Goal: Download file/media

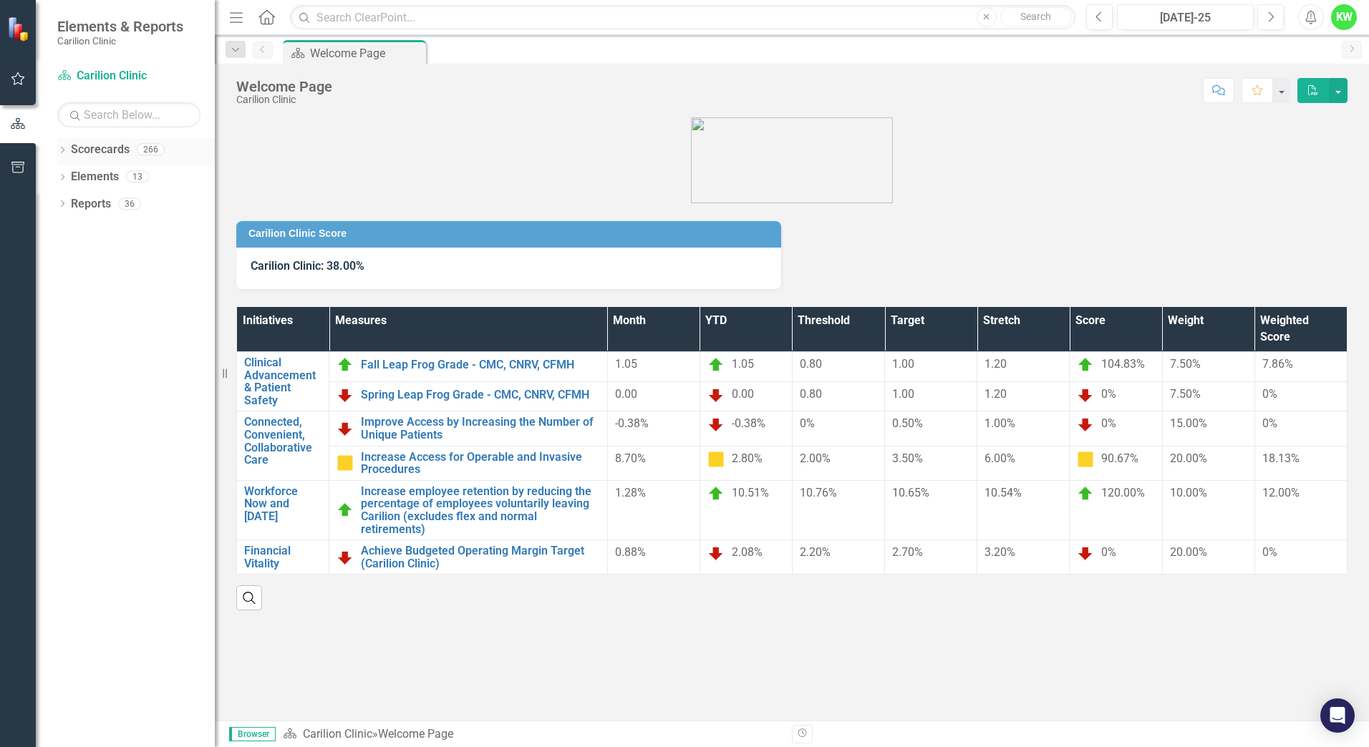
click at [64, 151] on icon "Dropdown" at bounding box center [62, 151] width 10 height 8
drag, startPoint x: 69, startPoint y: 175, endPoint x: 77, endPoint y: 176, distance: 8.0
click at [70, 175] on icon "Dropdown" at bounding box center [69, 176] width 11 height 9
click at [86, 201] on icon "Dropdown" at bounding box center [84, 203] width 11 height 9
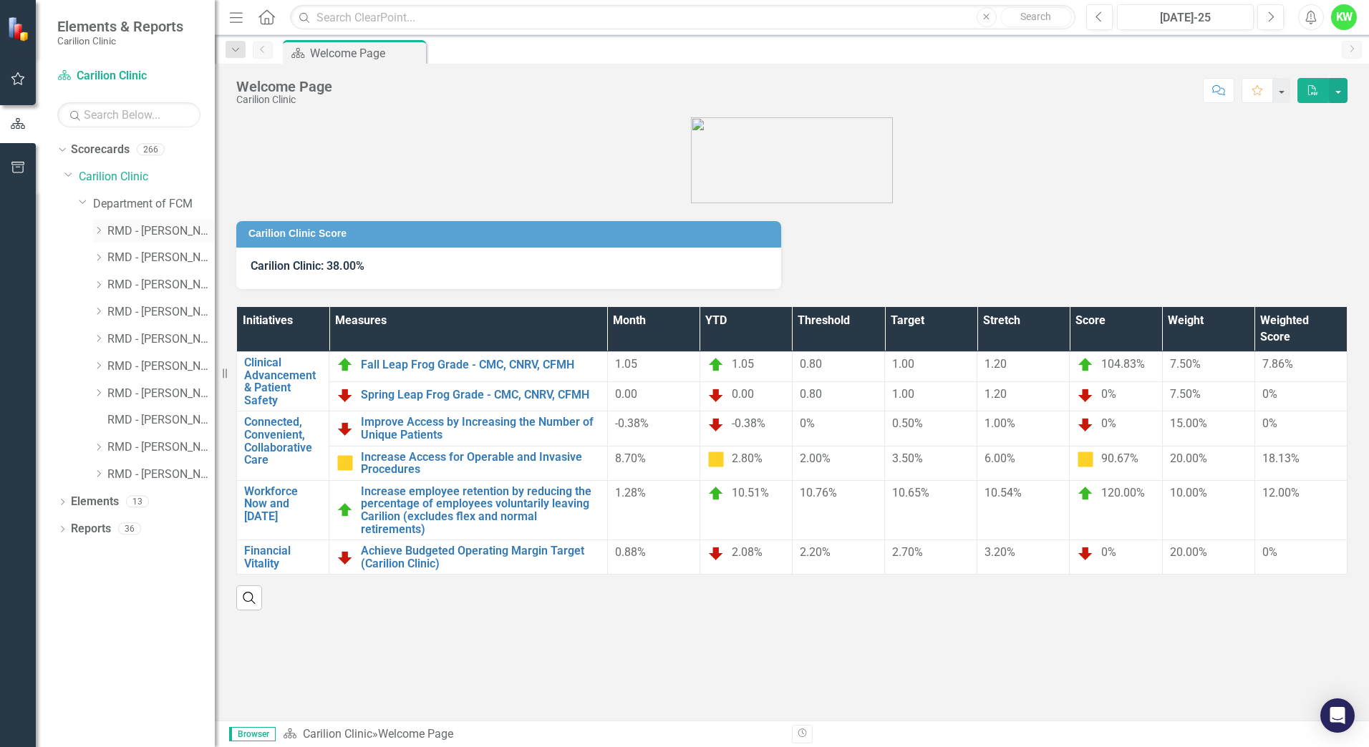
click at [98, 230] on icon "Dropdown" at bounding box center [98, 230] width 11 height 9
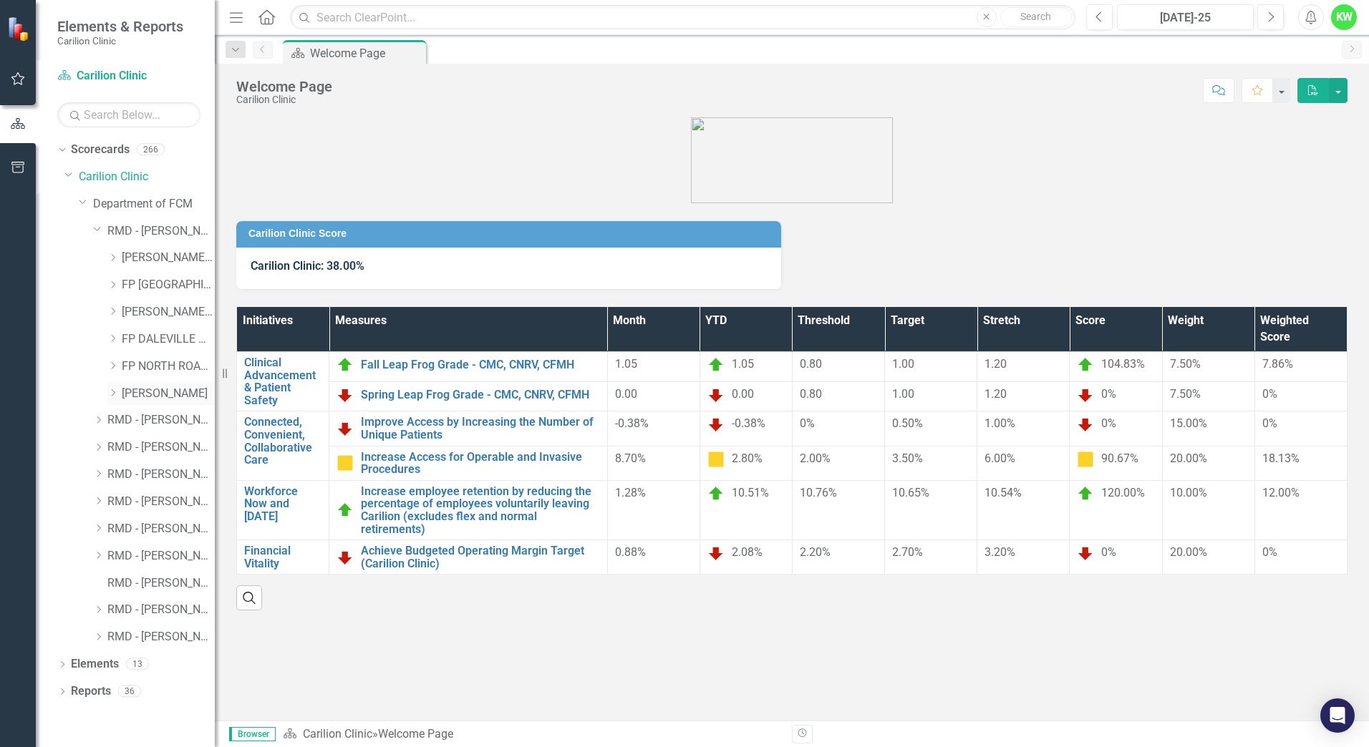
click at [115, 394] on icon "Dropdown" at bounding box center [112, 393] width 11 height 9
click at [149, 395] on link "[PERSON_NAME]" at bounding box center [168, 394] width 93 height 16
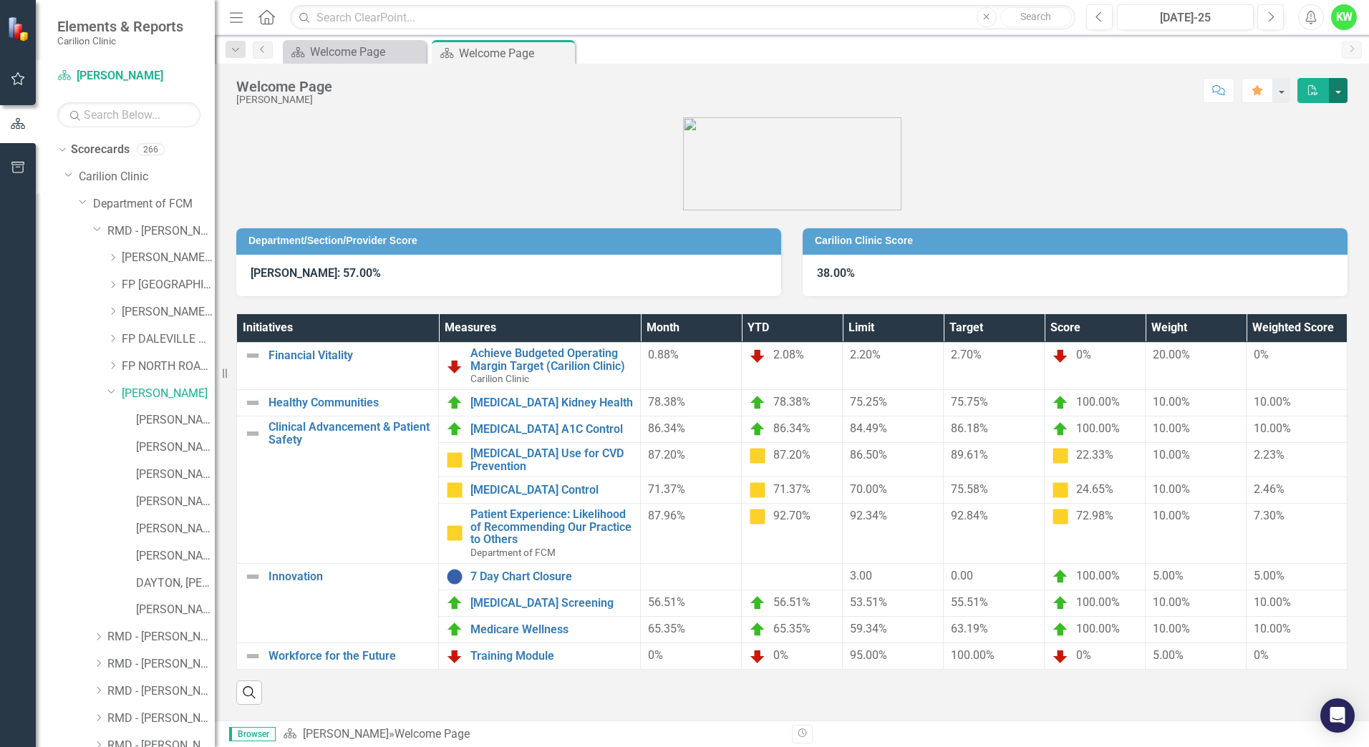
click at [1336, 90] on button "button" at bounding box center [1337, 90] width 19 height 25
click at [1283, 119] on link "PDF Export to PDF" at bounding box center [1289, 117] width 113 height 26
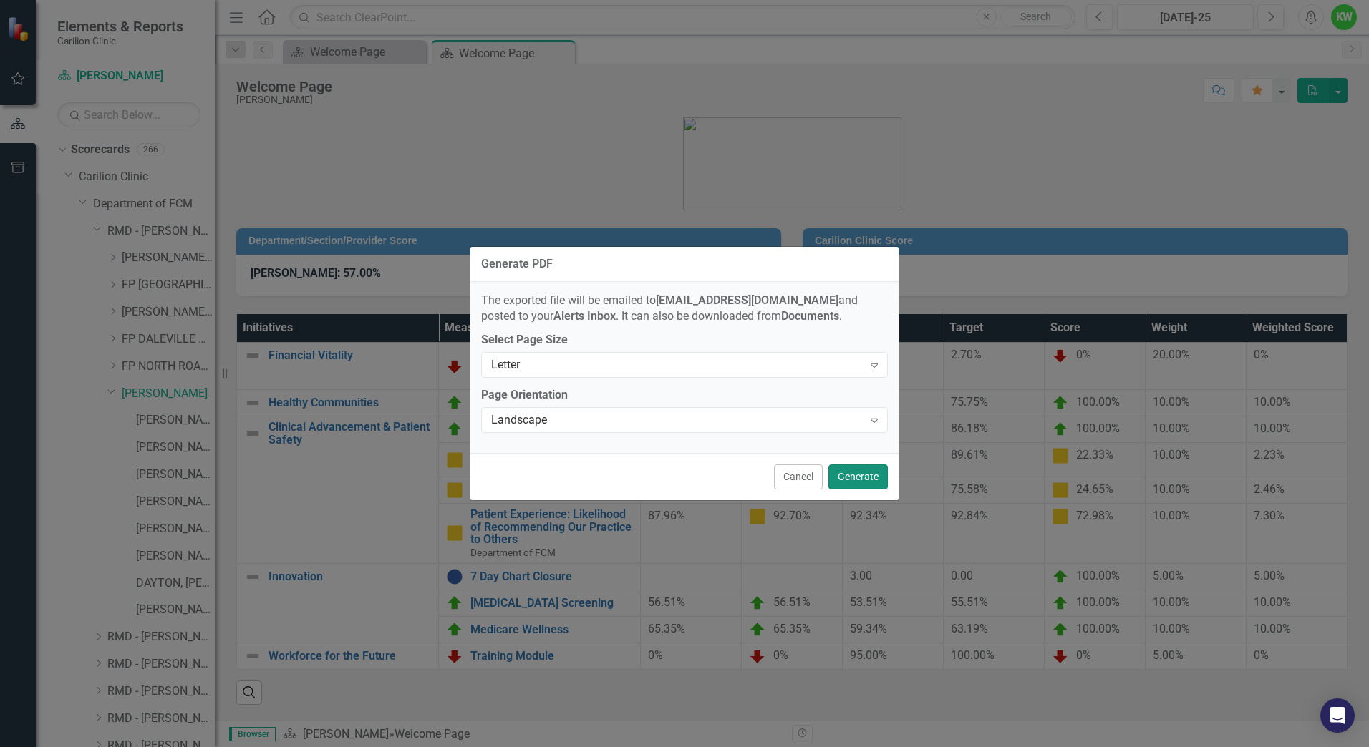
click at [854, 477] on button "Generate" at bounding box center [857, 477] width 59 height 25
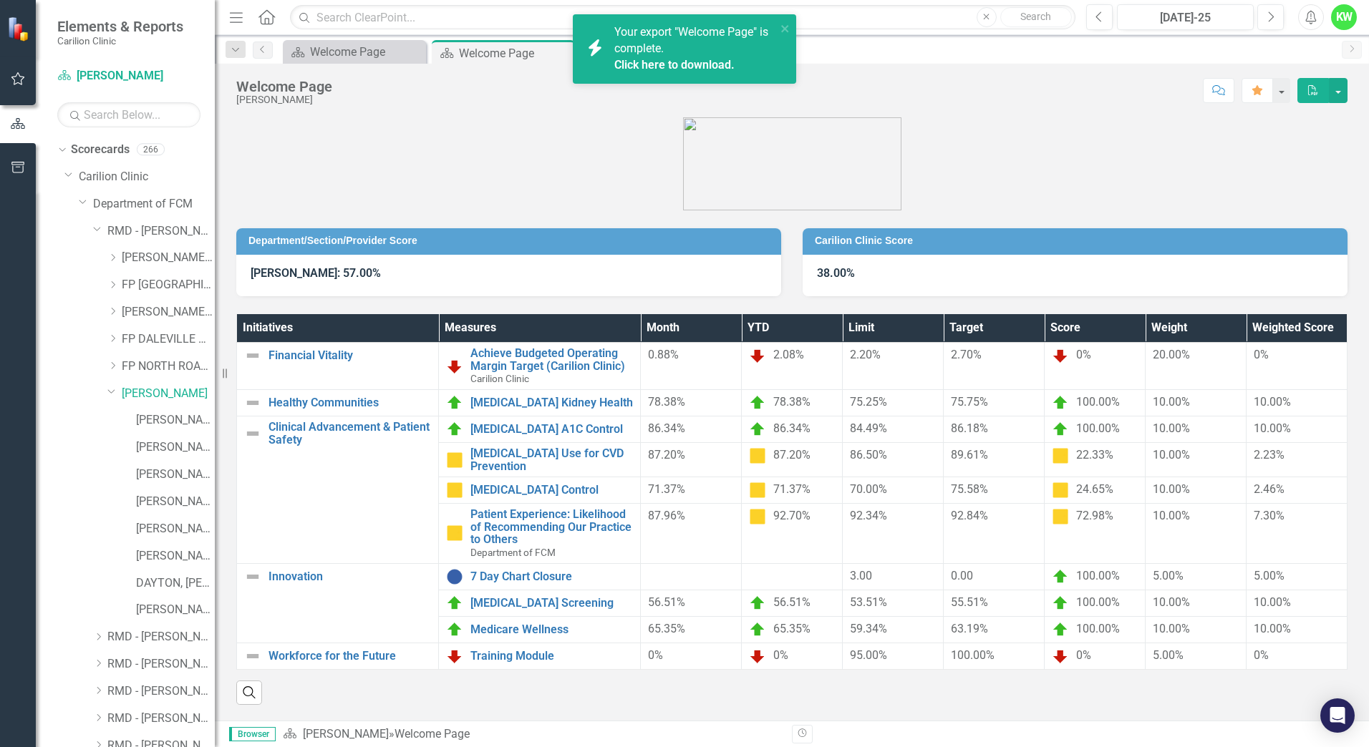
click at [661, 66] on link "Click here to download." at bounding box center [674, 65] width 120 height 14
